Goal: Task Accomplishment & Management: Manage account settings

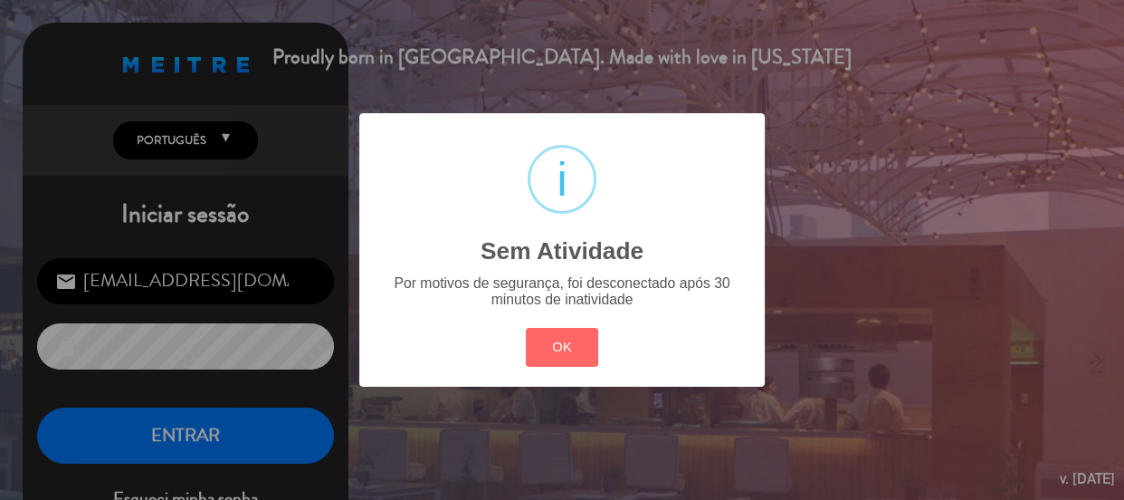
drag, startPoint x: 549, startPoint y: 345, endPoint x: 454, endPoint y: 367, distance: 97.5
click at [548, 345] on button "OK" at bounding box center [562, 347] width 73 height 39
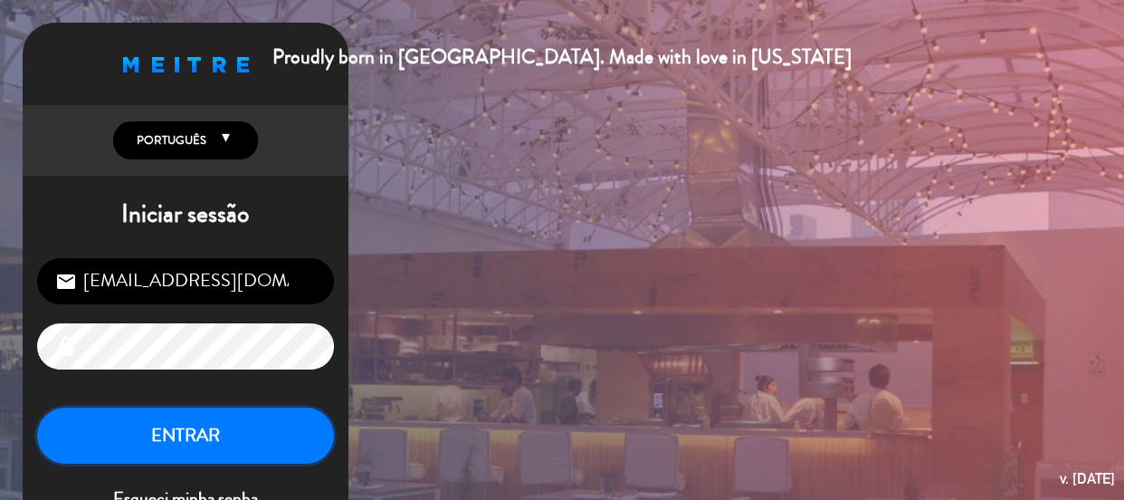
click at [233, 453] on button "ENTRAR" at bounding box center [185, 435] width 297 height 57
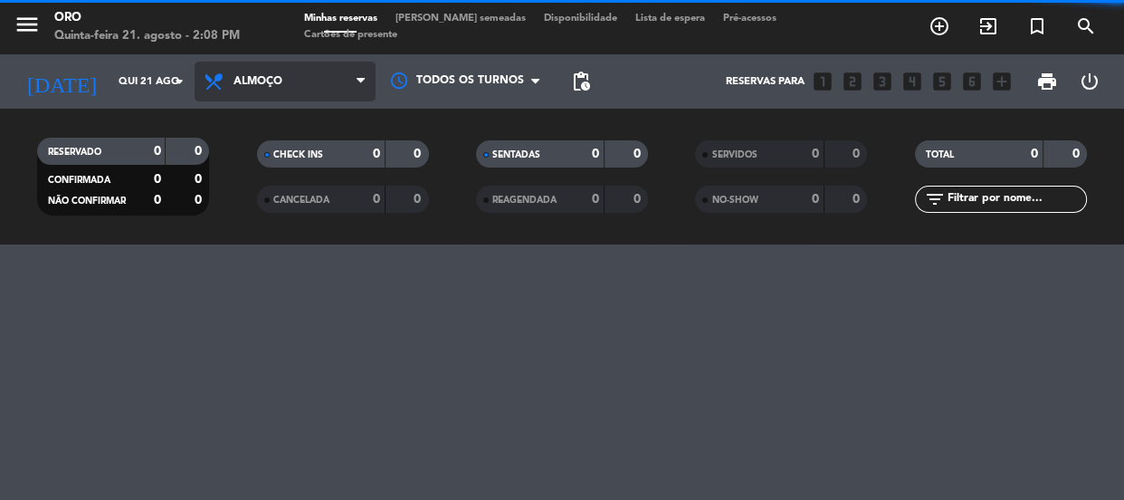
click at [281, 81] on span "Almoço" at bounding box center [258, 81] width 49 height 13
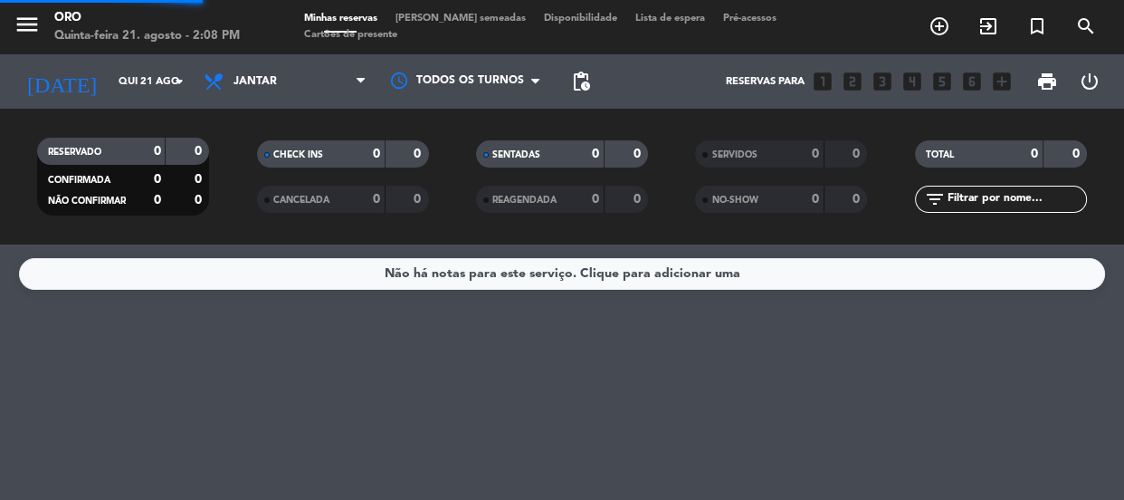
drag, startPoint x: 299, startPoint y: 213, endPoint x: 330, endPoint y: 268, distance: 63.7
click at [301, 215] on div "menu Oro Quinta-feira 21. agosto - 2:08 PM Minhas reservas Mesas semeadas Dispo…" at bounding box center [562, 122] width 1124 height 244
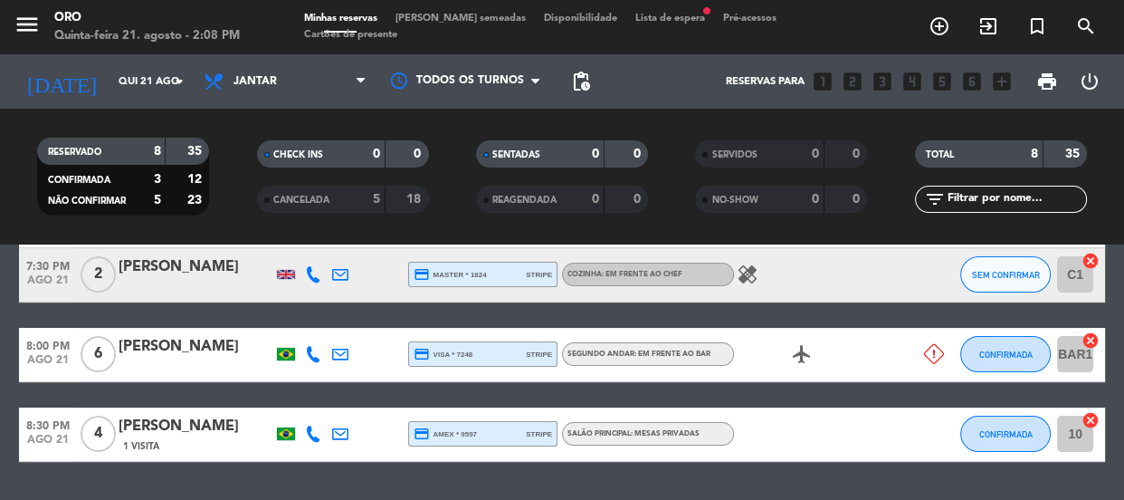
scroll to position [499, 0]
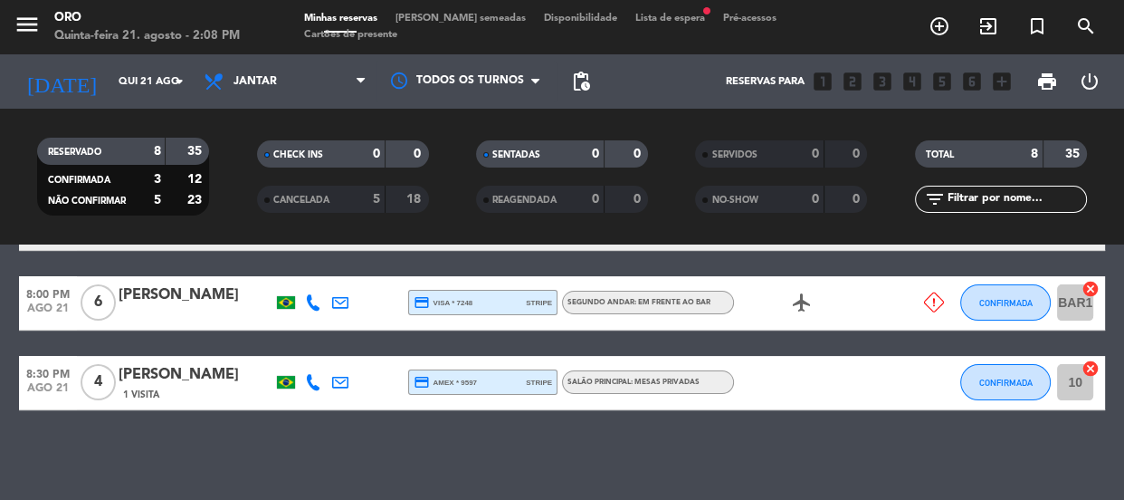
click at [379, 197] on strong "5" at bounding box center [376, 199] width 7 height 13
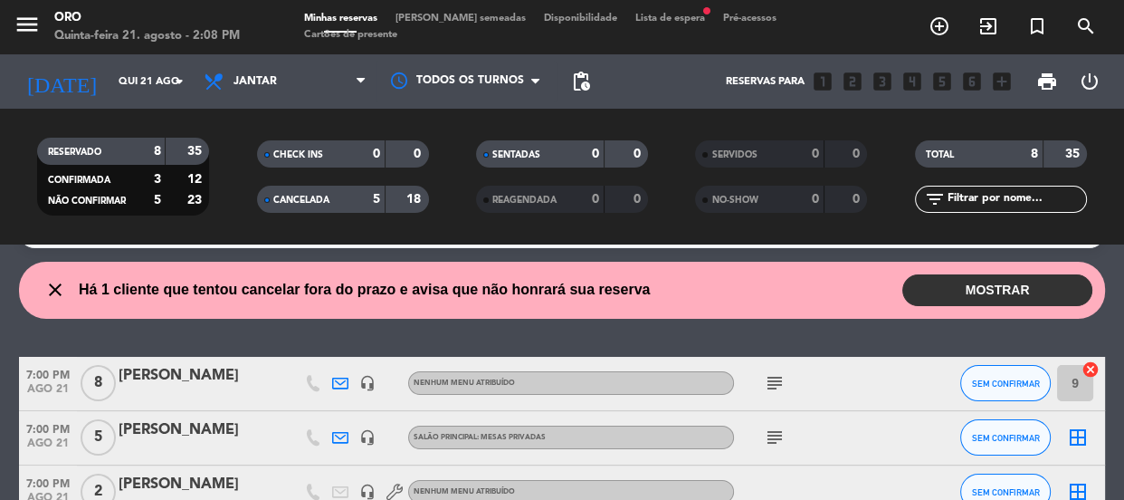
scroll to position [0, 0]
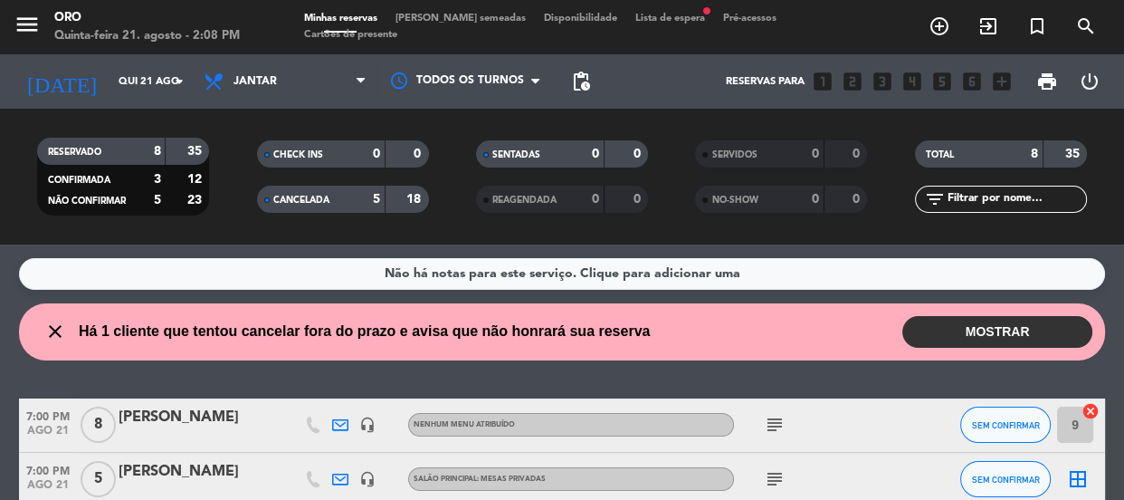
drag, startPoint x: 287, startPoint y: 151, endPoint x: 298, endPoint y: 169, distance: 21.1
click at [288, 152] on span "CHECK INS" at bounding box center [298, 154] width 50 height 9
drag, startPoint x: 90, startPoint y: 161, endPoint x: 90, endPoint y: 148, distance: 12.7
click at [90, 152] on div "RESERVADO 8 35" at bounding box center [123, 151] width 172 height 27
click at [89, 138] on div "RESERVADO 8 35" at bounding box center [123, 151] width 172 height 27
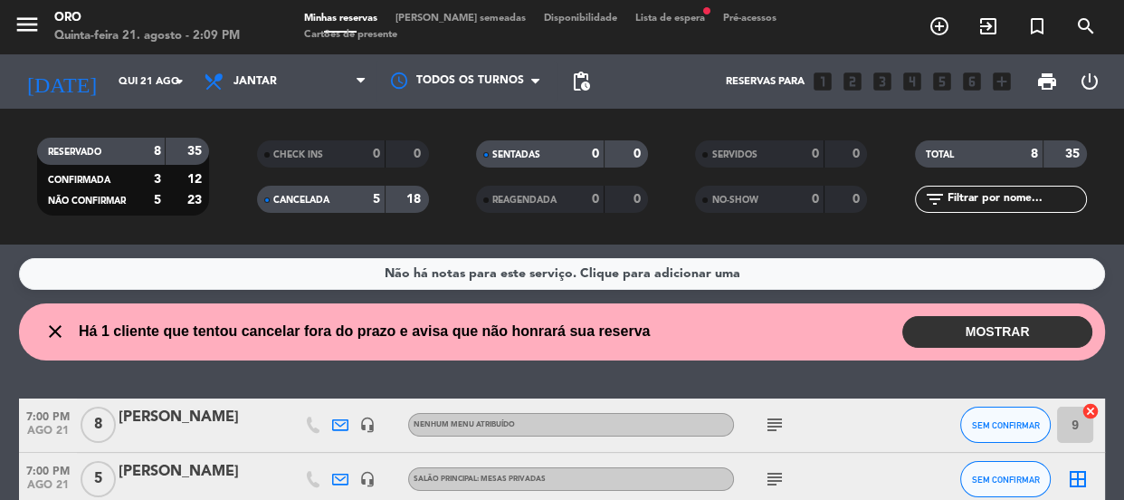
click at [119, 148] on div "RESERVADO" at bounding box center [83, 151] width 83 height 21
